Goal: Information Seeking & Learning: Find specific page/section

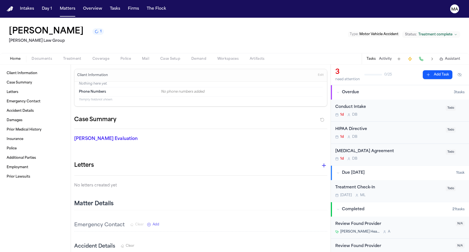
click at [458, 57] on span "Assistant" at bounding box center [452, 59] width 15 height 4
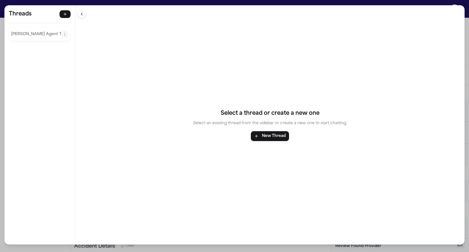
click at [15, 31] on p "[PERSON_NAME] Agent Thread" at bounding box center [36, 34] width 50 height 7
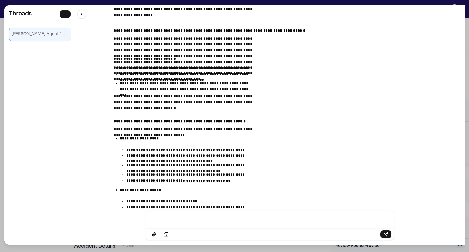
scroll to position [6577, 0]
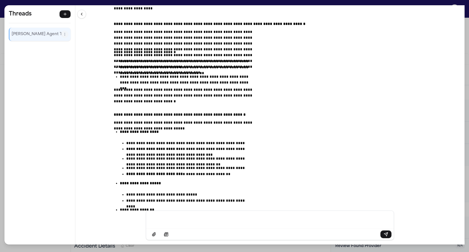
drag, startPoint x: 164, startPoint y: 118, endPoint x: 290, endPoint y: 200, distance: 150.7
drag, startPoint x: 281, startPoint y: 198, endPoint x: 161, endPoint y: 124, distance: 140.4
click at [161, 124] on div "**********" at bounding box center [270, 108] width 390 height 206
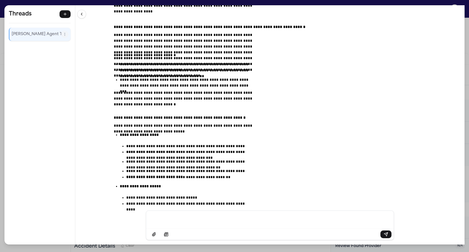
scroll to position [6572, 0]
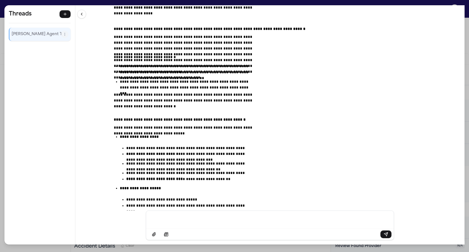
click at [269, 3] on div "**********" at bounding box center [234, 126] width 469 height 252
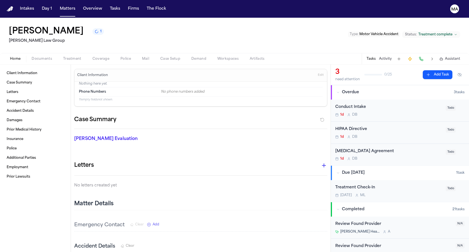
click at [455, 57] on span "Assistant" at bounding box center [452, 59] width 15 height 4
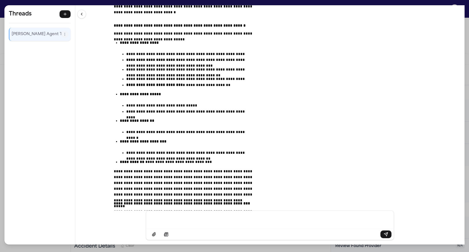
scroll to position [6669, 0]
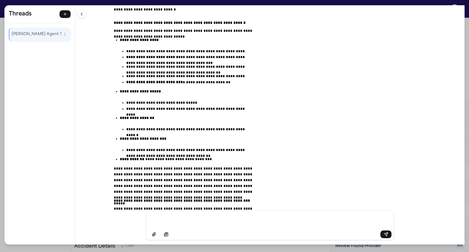
click at [22, 31] on p "[PERSON_NAME] Agent Thread" at bounding box center [37, 34] width 50 height 7
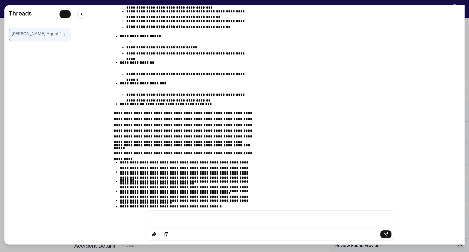
scroll to position [6735, 0]
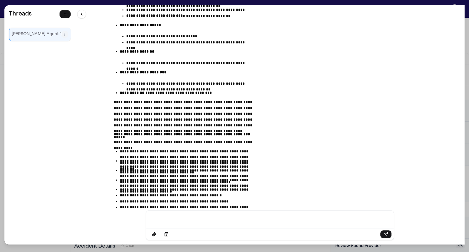
drag, startPoint x: 164, startPoint y: 131, endPoint x: 252, endPoint y: 170, distance: 95.5
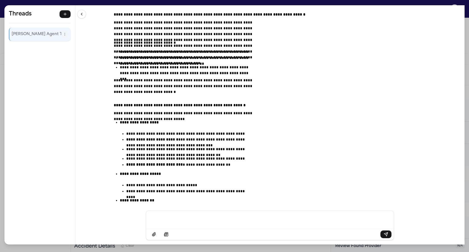
scroll to position [6586, 0]
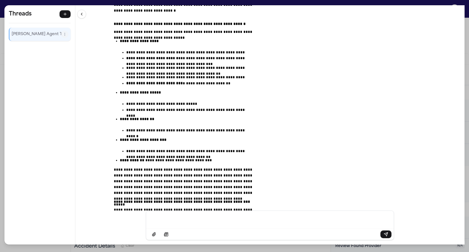
scroll to position [6670, 0]
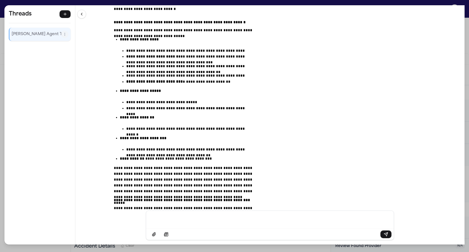
drag, startPoint x: 164, startPoint y: 121, endPoint x: 270, endPoint y: 197, distance: 131.1
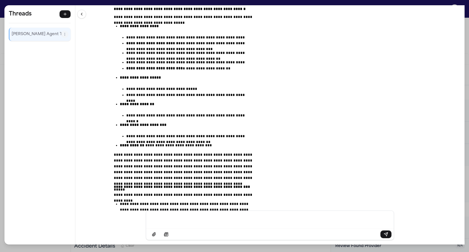
scroll to position [6685, 0]
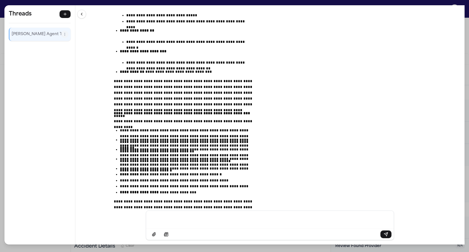
scroll to position [6769, 0]
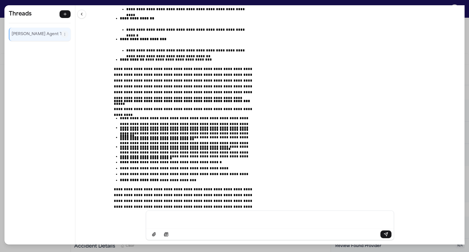
drag, startPoint x: 213, startPoint y: 133, endPoint x: 223, endPoint y: 138, distance: 11.2
drag, startPoint x: 231, startPoint y: 154, endPoint x: 261, endPoint y: 158, distance: 30.3
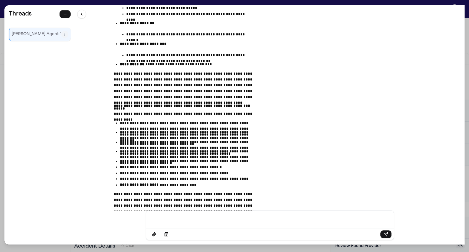
scroll to position [6763, 0]
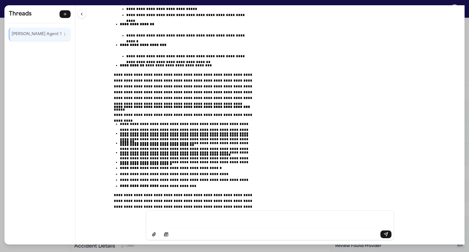
drag, startPoint x: 168, startPoint y: 177, endPoint x: 240, endPoint y: 180, distance: 72.4
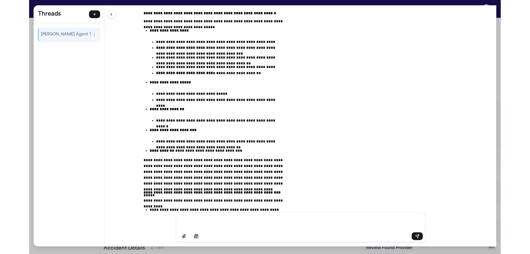
scroll to position [6678, 0]
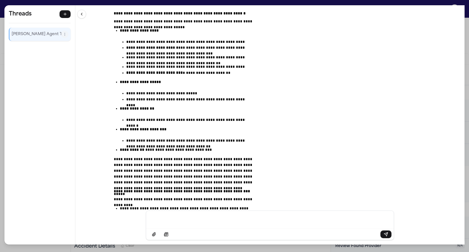
drag, startPoint x: 169, startPoint y: 124, endPoint x: 191, endPoint y: 124, distance: 22.5
drag, startPoint x: 166, startPoint y: 123, endPoint x: 205, endPoint y: 124, distance: 39.1
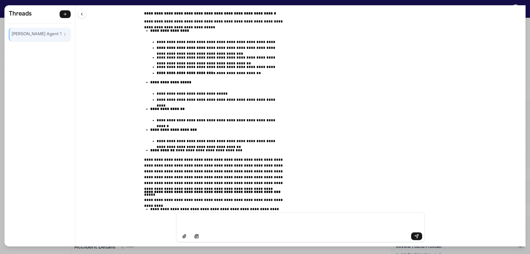
click at [202, 3] on div "**********" at bounding box center [265, 127] width 530 height 254
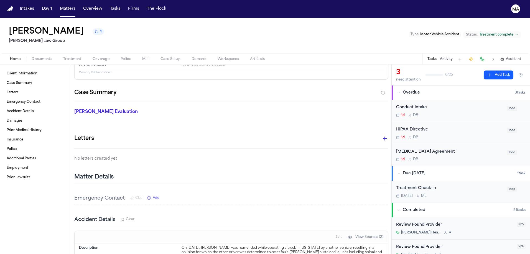
scroll to position [0, 0]
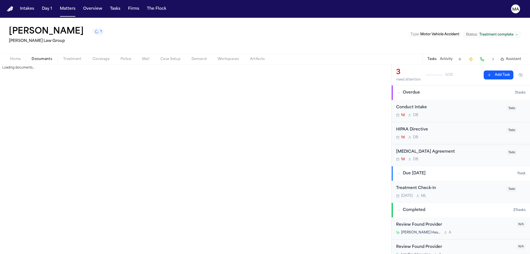
click at [32, 57] on span "Documents" at bounding box center [42, 59] width 21 height 4
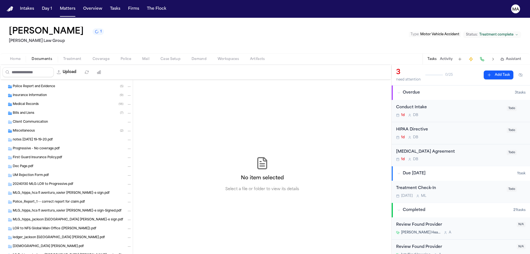
scroll to position [185, 0]
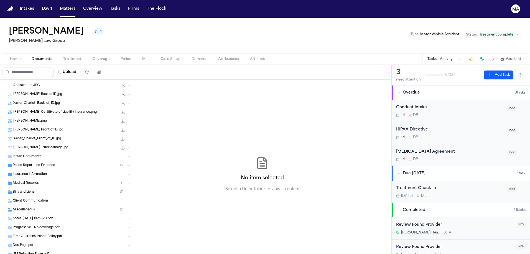
click at [33, 205] on div "Miscellaneous ( 2 )" at bounding box center [66, 209] width 133 height 9
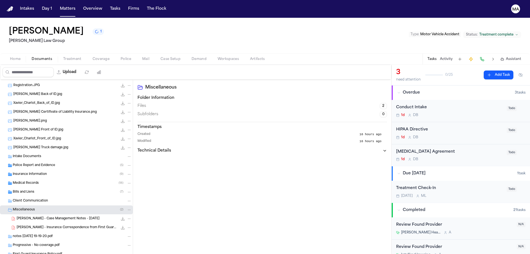
click at [39, 216] on span "[PERSON_NAME] - Case Management Notes - [DATE]" at bounding box center [58, 218] width 83 height 5
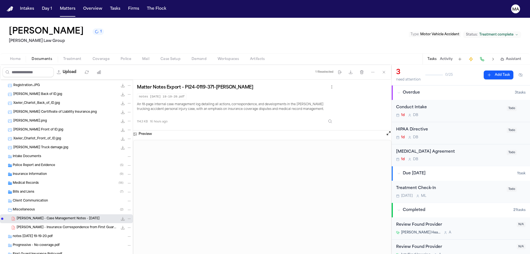
click at [469, 57] on span "Assistant" at bounding box center [513, 59] width 15 height 4
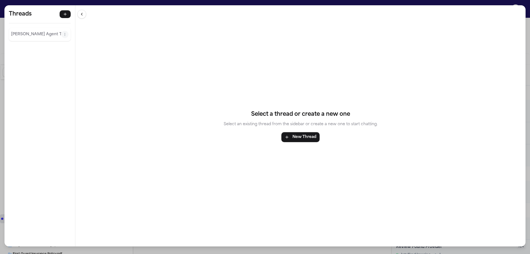
click at [8, 16] on div "Threads [PERSON_NAME] Agent Thread" at bounding box center [39, 25] width 71 height 41
click at [11, 31] on p "[PERSON_NAME] Agent Thread" at bounding box center [36, 34] width 50 height 7
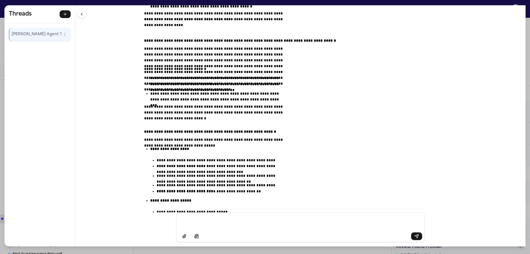
scroll to position [6611, 0]
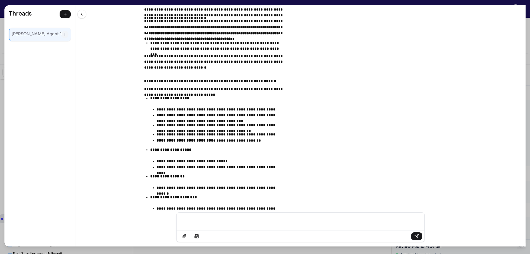
drag, startPoint x: 192, startPoint y: 83, endPoint x: 309, endPoint y: 164, distance: 142.2
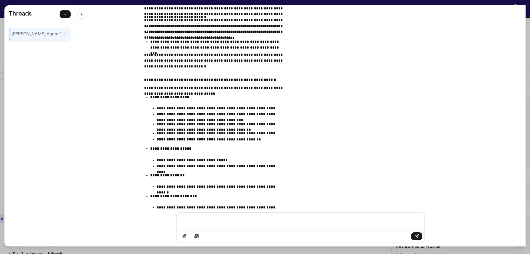
drag, startPoint x: 230, startPoint y: 131, endPoint x: 297, endPoint y: 131, distance: 66.5
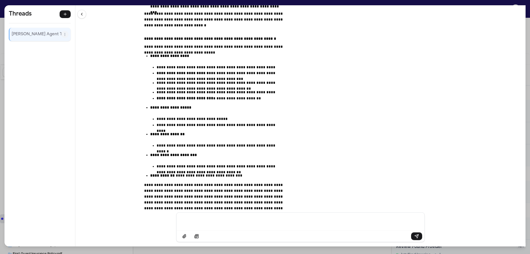
scroll to position [6666, 0]
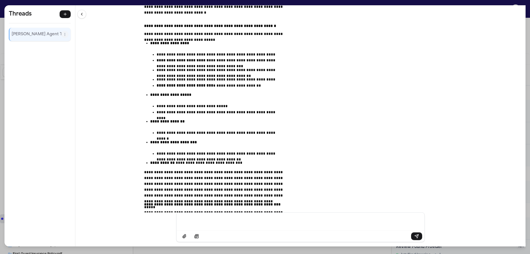
drag, startPoint x: 195, startPoint y: 136, endPoint x: 296, endPoint y: 171, distance: 107.5
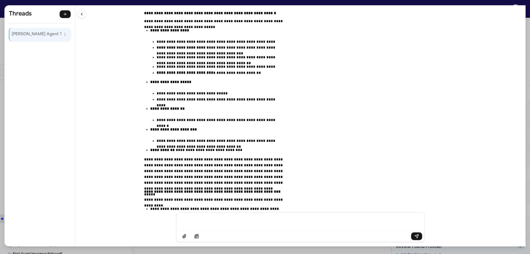
scroll to position [6710, 0]
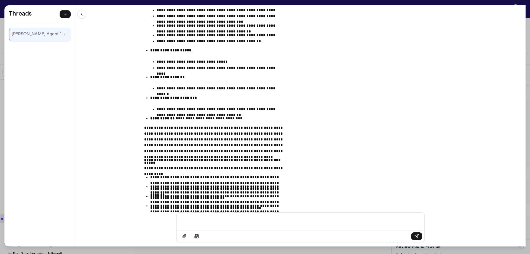
drag, startPoint x: 196, startPoint y: 137, endPoint x: 305, endPoint y: 159, distance: 111.0
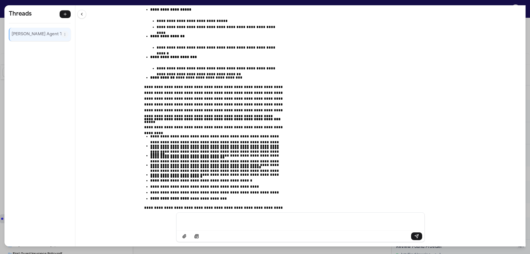
scroll to position [6792, 0]
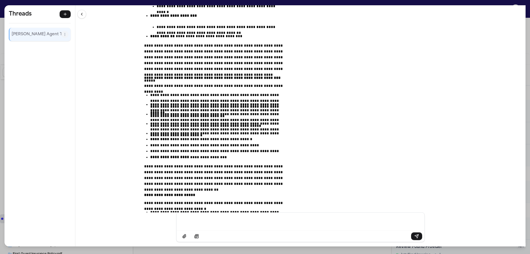
drag, startPoint x: 198, startPoint y: 111, endPoint x: 272, endPoint y: 150, distance: 83.7
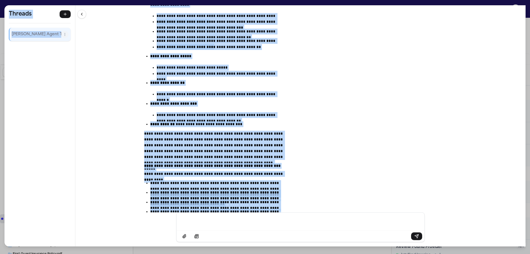
scroll to position [6802, 0]
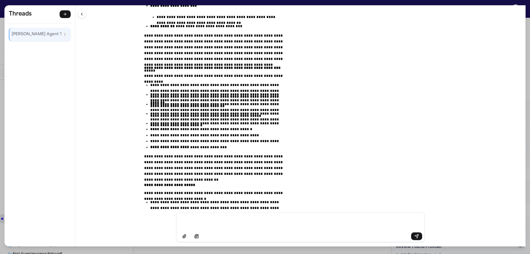
drag, startPoint x: 188, startPoint y: 114, endPoint x: 296, endPoint y: 169, distance: 121.0
click at [296, 169] on div "**********" at bounding box center [300, 108] width 450 height 207
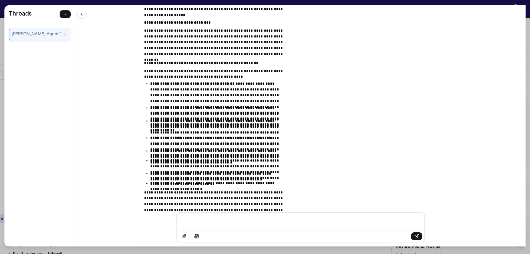
scroll to position [5319, 0]
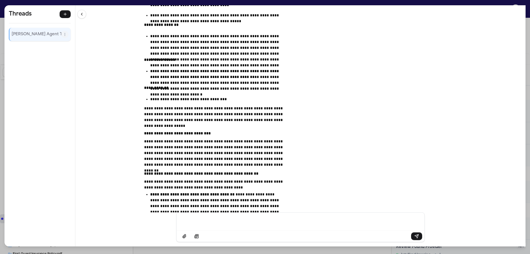
drag, startPoint x: 192, startPoint y: 83, endPoint x: 326, endPoint y: 164, distance: 156.6
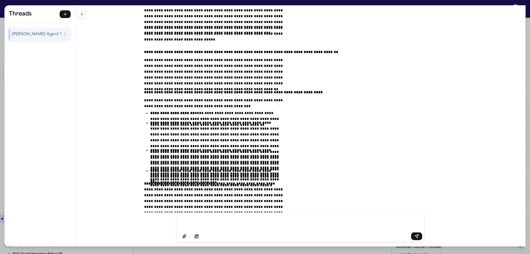
scroll to position [4520, 0]
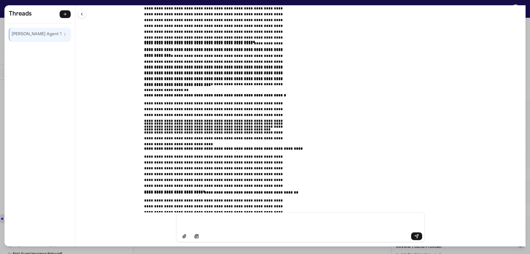
click at [81, 1] on div "**********" at bounding box center [265, 127] width 530 height 254
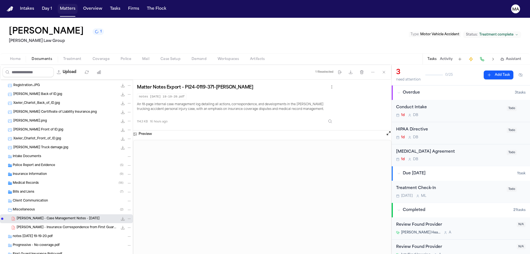
click at [58, 6] on button "Matters" at bounding box center [68, 9] width 20 height 10
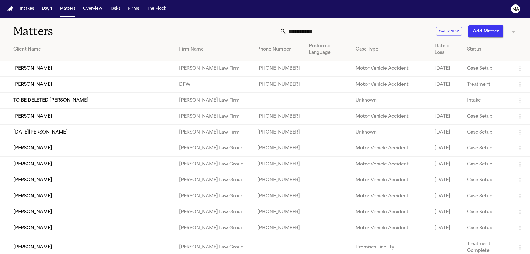
click at [391, 25] on input "text" at bounding box center [357, 31] width 143 height 12
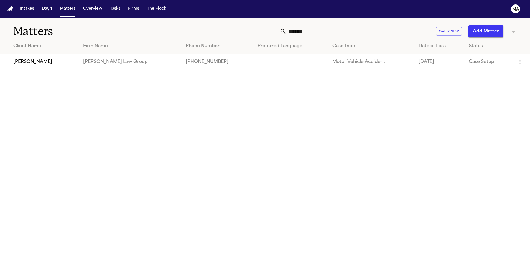
type input "*********"
click at [60, 54] on td "[PERSON_NAME]" at bounding box center [39, 62] width 79 height 16
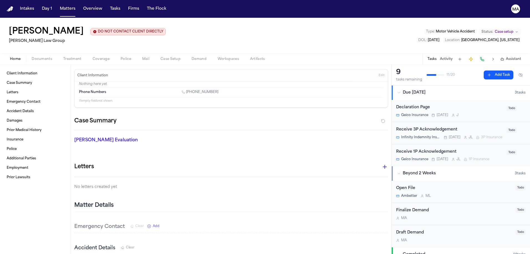
click at [32, 57] on span "Documents" at bounding box center [42, 59] width 21 height 4
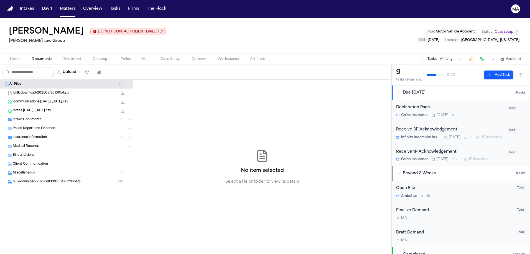
click at [42, 135] on div "Insurance Information ( 1 )" at bounding box center [72, 137] width 119 height 5
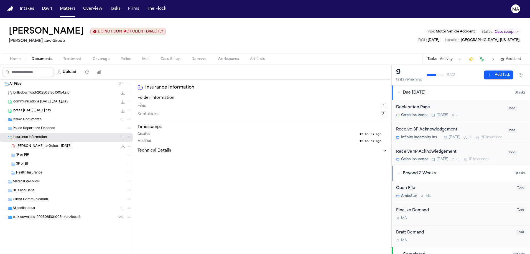
click at [47, 142] on div "[PERSON_NAME] to Geico - [DATE] 259.0 KB • PDF" at bounding box center [66, 146] width 133 height 9
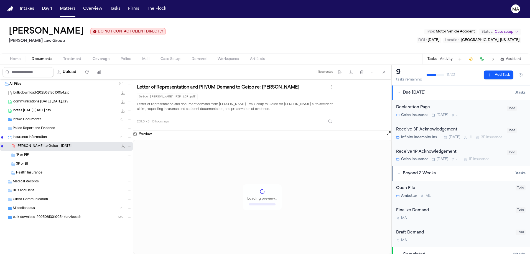
click at [35, 115] on div "Intake Documents ( 1 )" at bounding box center [66, 119] width 133 height 9
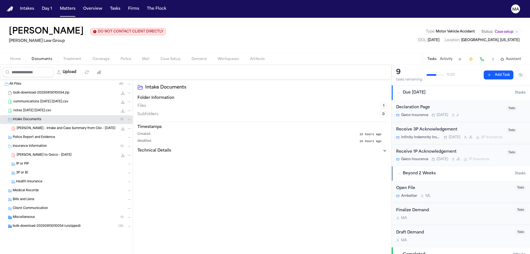
click at [34, 214] on div "Miscellaneous ( 1 )" at bounding box center [72, 216] width 119 height 5
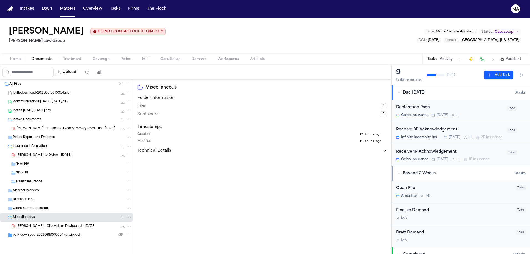
click at [39, 97] on div "communications [DATE] [DATE].csv 5.4 KB • CSV" at bounding box center [66, 101] width 133 height 9
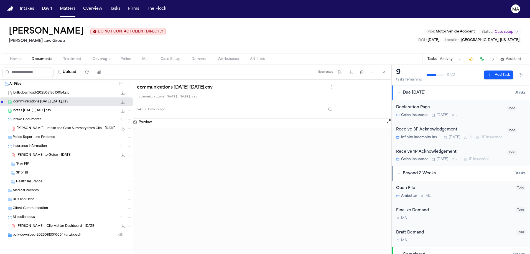
click at [34, 126] on span "[PERSON_NAME] - Intake and Case Summary from Clio - [DATE]" at bounding box center [66, 128] width 99 height 5
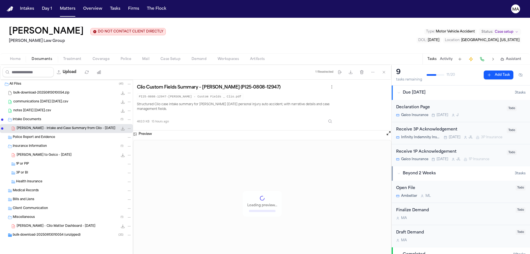
click at [30, 150] on div "[PERSON_NAME] to Geico - [DATE] 259.0 KB • PDF" at bounding box center [66, 154] width 133 height 9
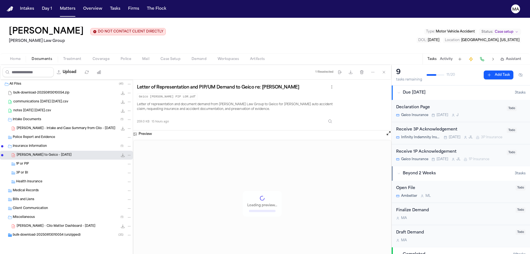
click at [26, 224] on span "[PERSON_NAME] - Clio Matter Dashboard - [DATE]" at bounding box center [56, 226] width 79 height 5
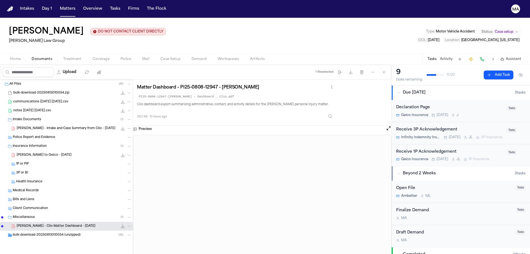
click at [39, 230] on div "bulk-download-20250813010054 (unzipped) ( 35 )" at bounding box center [66, 234] width 133 height 9
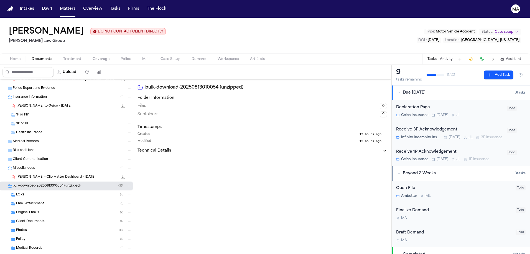
scroll to position [51, 0]
click at [38, 188] on div "LORs ( 4 )" at bounding box center [66, 192] width 133 height 9
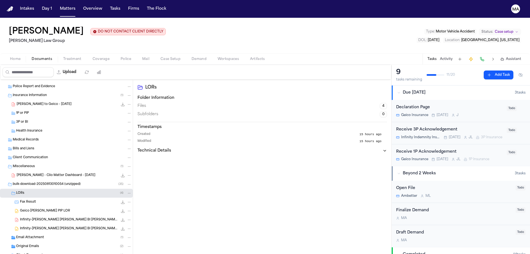
scroll to position [61, 0]
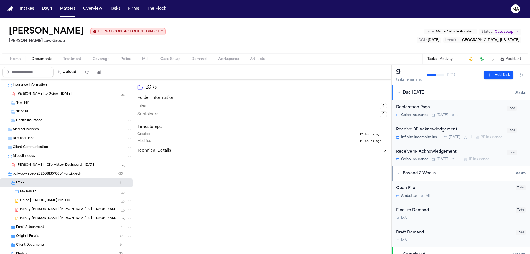
click at [43, 196] on div "Geico [PERSON_NAME] PIP LOR 229.6 KB • DOCX" at bounding box center [66, 200] width 133 height 9
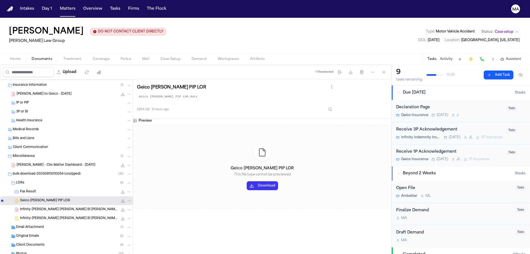
click at [42, 205] on div "Infinity-[PERSON_NAME] [PERSON_NAME] BI [PERSON_NAME] 287.2 KB • PDF" at bounding box center [66, 209] width 133 height 9
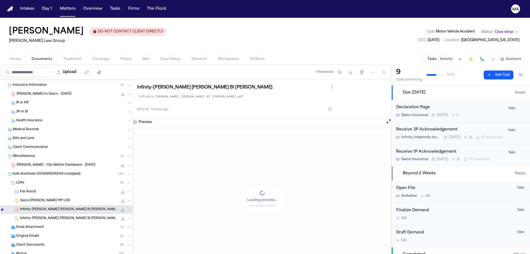
click at [41, 216] on span "Infinity-[PERSON_NAME] [PERSON_NAME] BI [PERSON_NAME]" at bounding box center [69, 218] width 98 height 5
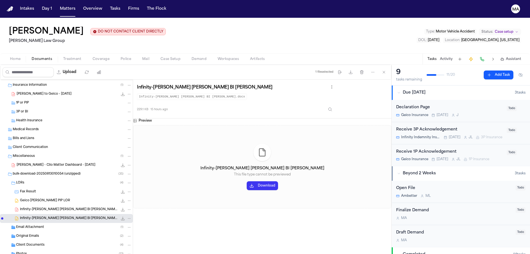
click at [40, 207] on span "Infinity-[PERSON_NAME] [PERSON_NAME] BI [PERSON_NAME]" at bounding box center [69, 209] width 98 height 5
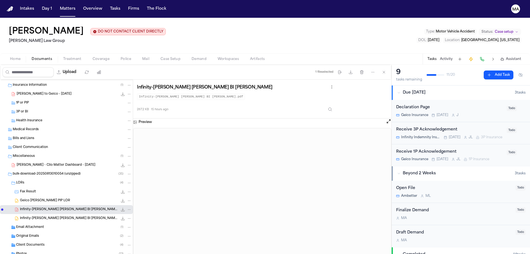
click at [42, 198] on span "Geico [PERSON_NAME] PIP LOR" at bounding box center [45, 200] width 50 height 5
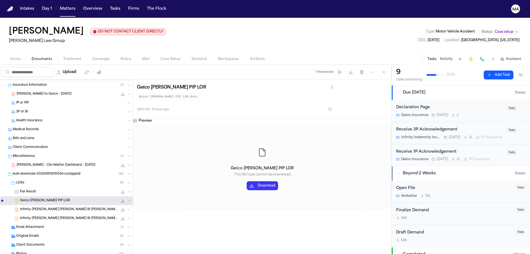
click at [469, 57] on button "Assistant" at bounding box center [510, 59] width 21 height 4
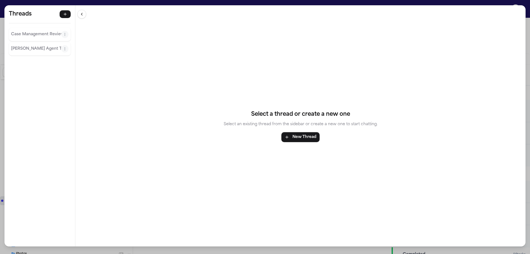
click at [21, 45] on p "[PERSON_NAME] Agent Thread" at bounding box center [36, 48] width 50 height 7
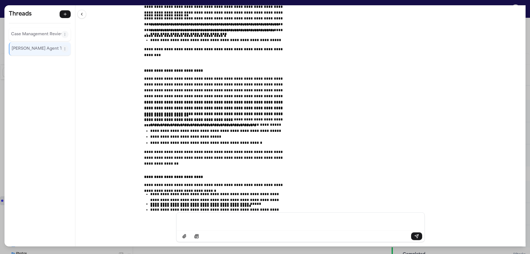
scroll to position [5248, 0]
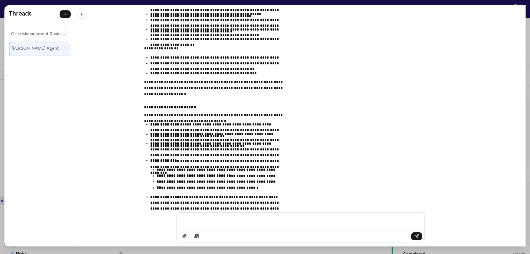
click at [26, 31] on p "Case Management Review" at bounding box center [36, 34] width 50 height 7
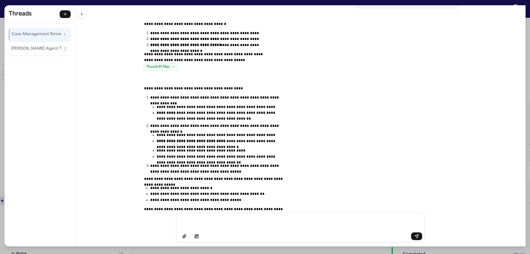
scroll to position [0, 0]
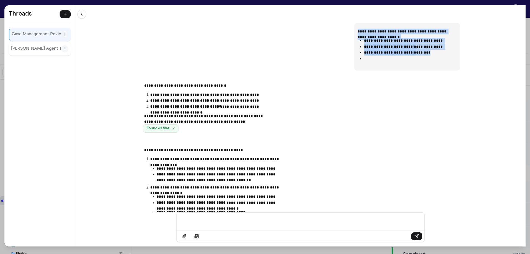
drag, startPoint x: 281, startPoint y: 19, endPoint x: 331, endPoint y: 36, distance: 52.8
click at [357, 36] on div "**********" at bounding box center [406, 45] width 99 height 33
copy div "**********"
click at [22, 45] on p "[PERSON_NAME] Agent Thread" at bounding box center [36, 48] width 50 height 7
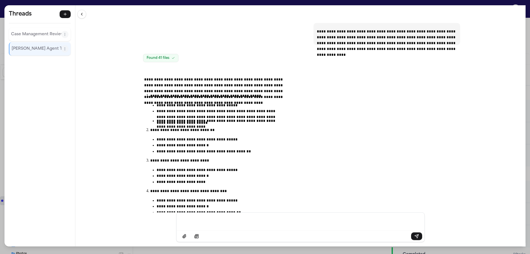
click at [246, 228] on div "Message input" at bounding box center [300, 221] width 241 height 17
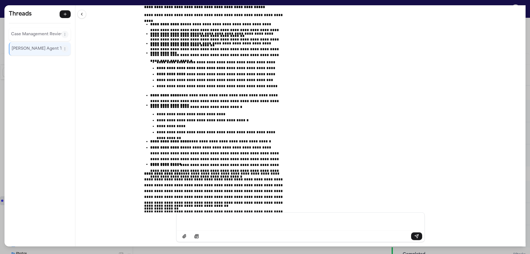
scroll to position [5636, 0]
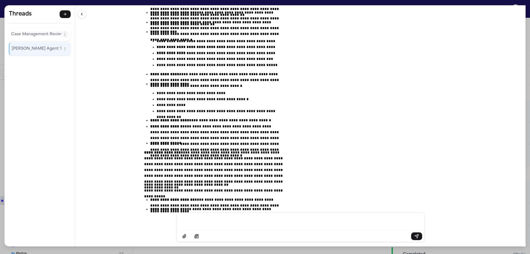
drag, startPoint x: 190, startPoint y: 82, endPoint x: 293, endPoint y: 200, distance: 155.9
click at [293, 200] on div "**********" at bounding box center [300, 108] width 450 height 207
copy div "**********"
click at [144, 2] on div "**********" at bounding box center [265, 127] width 530 height 254
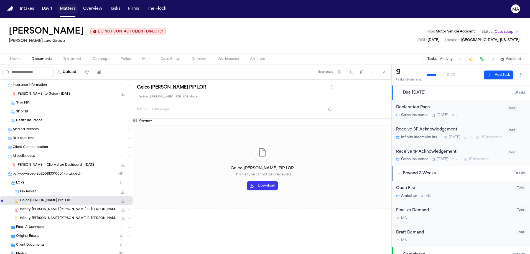
click at [58, 6] on button "Matters" at bounding box center [68, 9] width 20 height 10
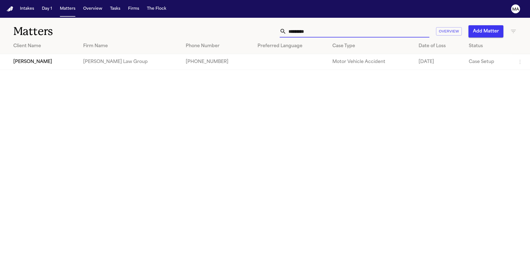
drag, startPoint x: 407, startPoint y: 25, endPoint x: 335, endPoint y: 20, distance: 72.2
click at [335, 25] on div "********* Overview Add Matter" at bounding box center [338, 31] width 357 height 12
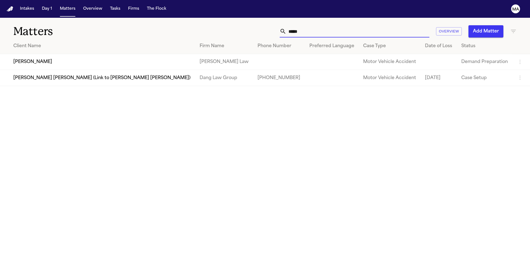
type input "*****"
click at [45, 54] on td "[PERSON_NAME]" at bounding box center [97, 62] width 195 height 16
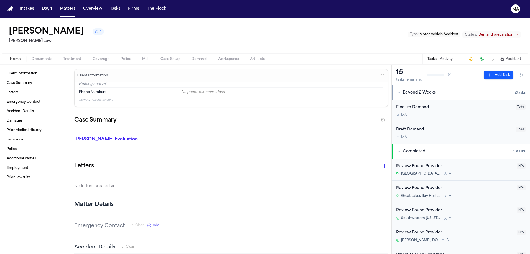
click at [32, 57] on span "Documents" at bounding box center [42, 59] width 21 height 4
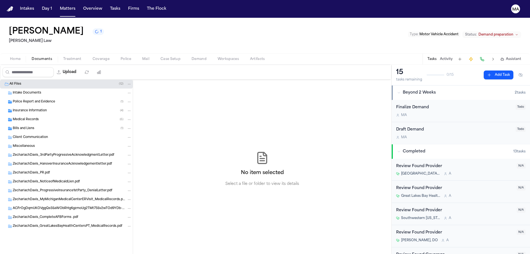
click at [133, 99] on div "No item selected Select a file or folder to view its details" at bounding box center [262, 169] width 258 height 178
click at [32, 57] on span "Documents" at bounding box center [42, 59] width 21 height 4
click at [58, 4] on button "Matters" at bounding box center [68, 9] width 20 height 10
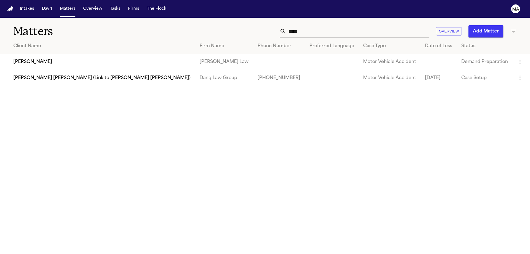
drag, startPoint x: 402, startPoint y: 22, endPoint x: 285, endPoint y: 26, distance: 116.5
click at [302, 26] on div "***** Overview Add Matter" at bounding box center [338, 31] width 357 height 12
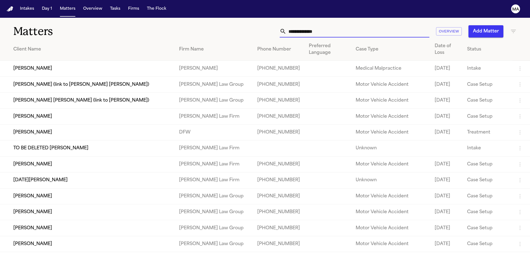
click at [469, 25] on div "Overview Add Matter" at bounding box center [338, 31] width 357 height 12
click at [469, 28] on icon "button" at bounding box center [513, 31] width 7 height 7
click at [469, 252] on div at bounding box center [265, 254] width 530 height 0
click at [469, 28] on icon "button" at bounding box center [513, 31] width 7 height 7
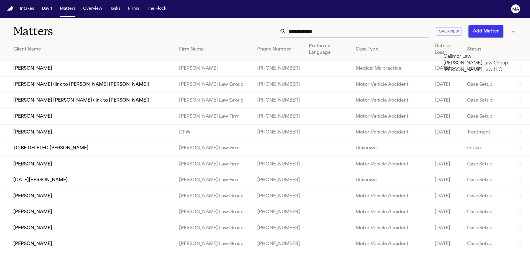
type input "******"
click at [469, 59] on li "[PERSON_NAME] Law Group" at bounding box center [482, 56] width 79 height 7
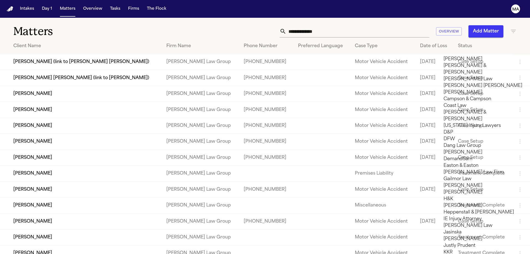
scroll to position [164, 0]
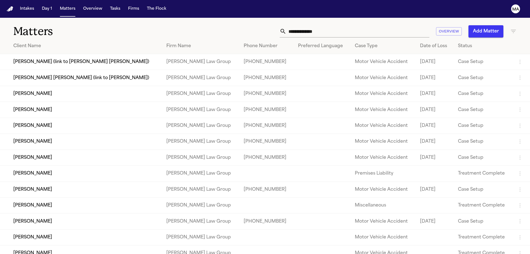
click at [285, 252] on div at bounding box center [265, 254] width 530 height 0
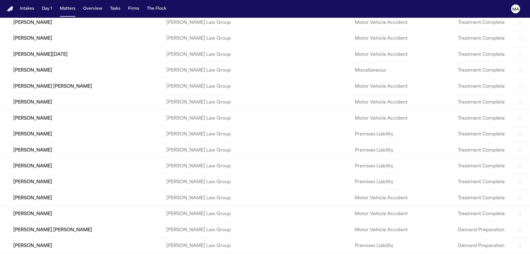
scroll to position [215, 0]
drag, startPoint x: 10, startPoint y: 214, endPoint x: 25, endPoint y: 214, distance: 15.0
click at [25, 221] on td "[PERSON_NAME] [PERSON_NAME]" at bounding box center [81, 229] width 162 height 16
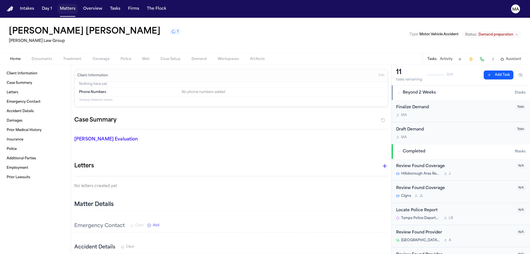
click at [58, 4] on button "Matters" at bounding box center [68, 9] width 20 height 10
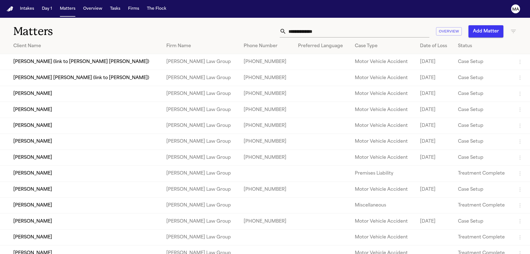
scroll to position [215, 0]
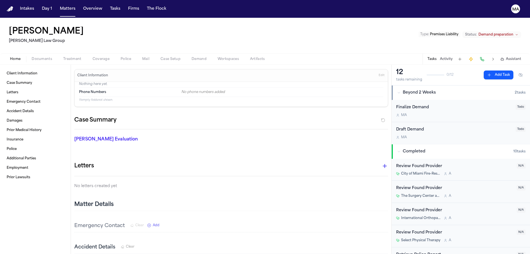
click at [32, 57] on span "Documents" at bounding box center [42, 59] width 21 height 4
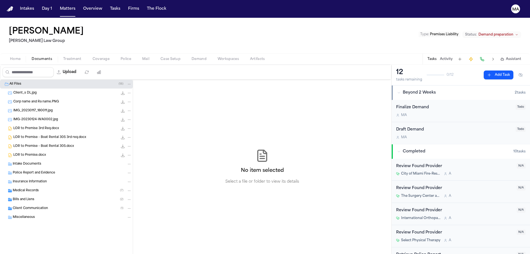
click at [33, 153] on span "LOR to Premise.docx" at bounding box center [29, 155] width 33 height 5
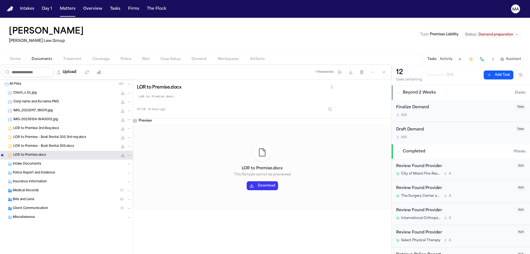
click at [247, 181] on button "Download" at bounding box center [262, 185] width 31 height 9
